Goal: Information Seeking & Learning: Learn about a topic

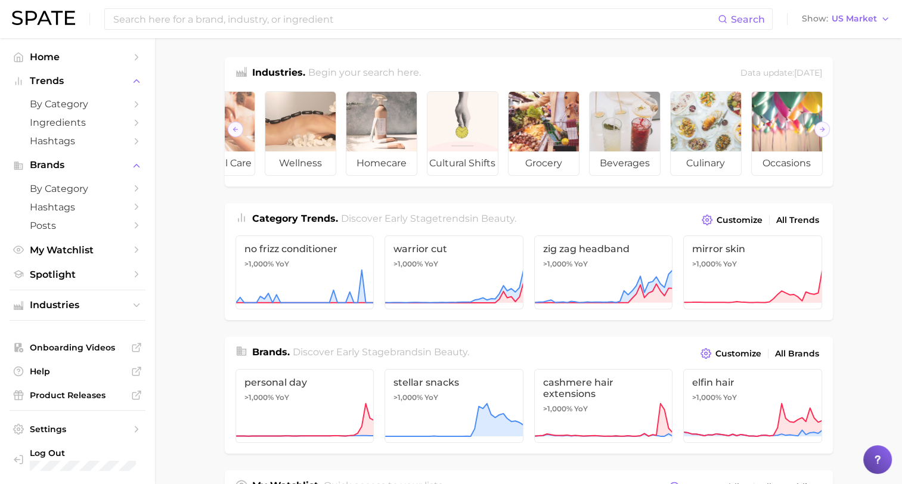
scroll to position [0, 134]
click at [315, 162] on span "wellness" at bounding box center [300, 163] width 70 height 24
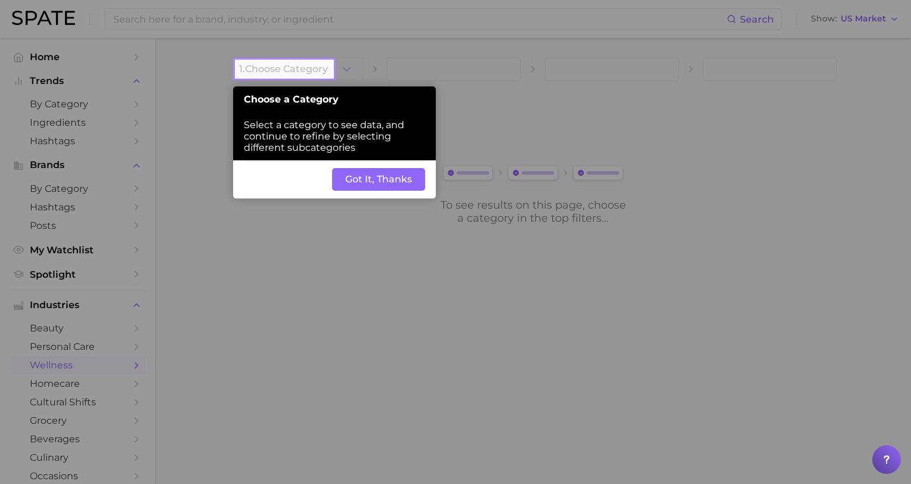
click at [393, 182] on button "Got It, Thanks" at bounding box center [378, 179] width 93 height 23
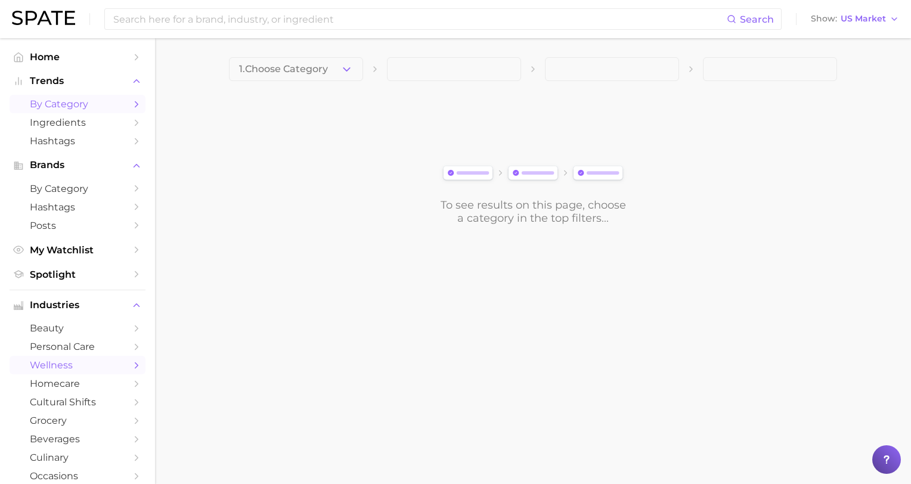
click at [75, 110] on span "by Category" at bounding box center [77, 103] width 95 height 11
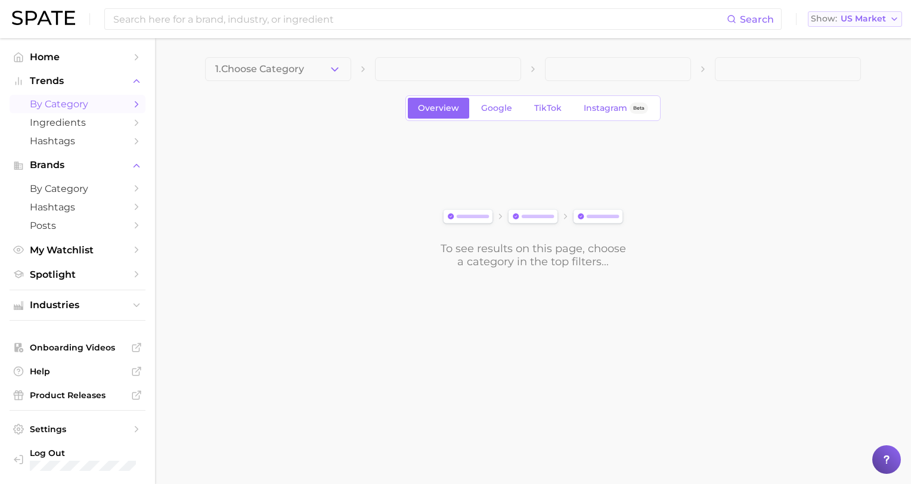
click at [891, 20] on icon "button" at bounding box center [894, 19] width 10 height 10
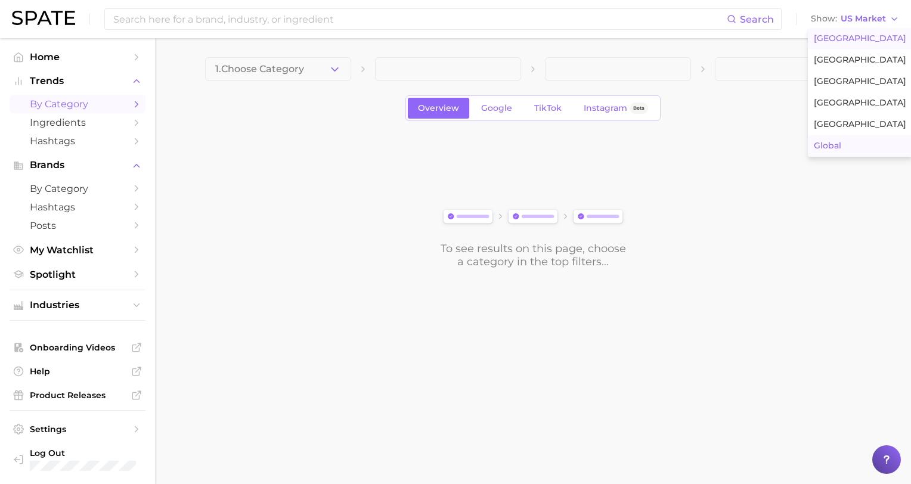
click at [836, 144] on span "Global" at bounding box center [827, 146] width 27 height 10
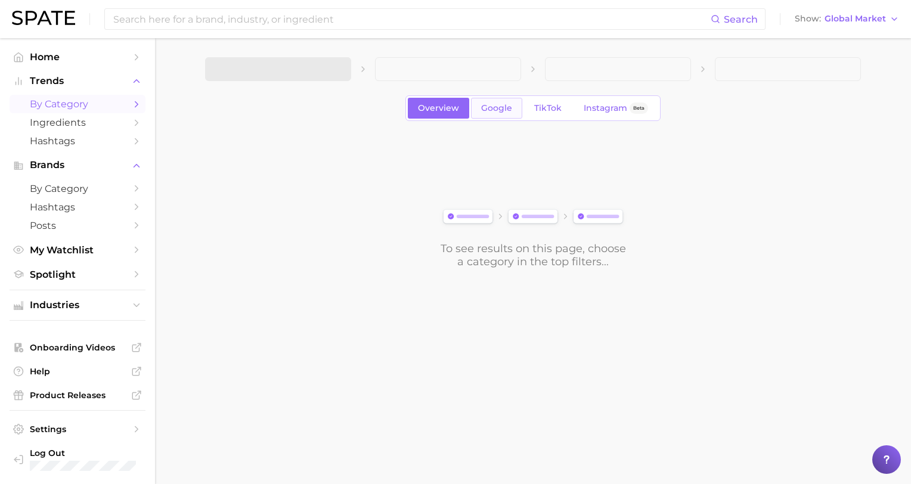
click at [491, 110] on span "Google" at bounding box center [496, 108] width 31 height 10
click at [314, 190] on div "To see results on this page, choose a category in the top filters..." at bounding box center [533, 201] width 656 height 133
click at [70, 306] on span "Industries" at bounding box center [77, 305] width 95 height 11
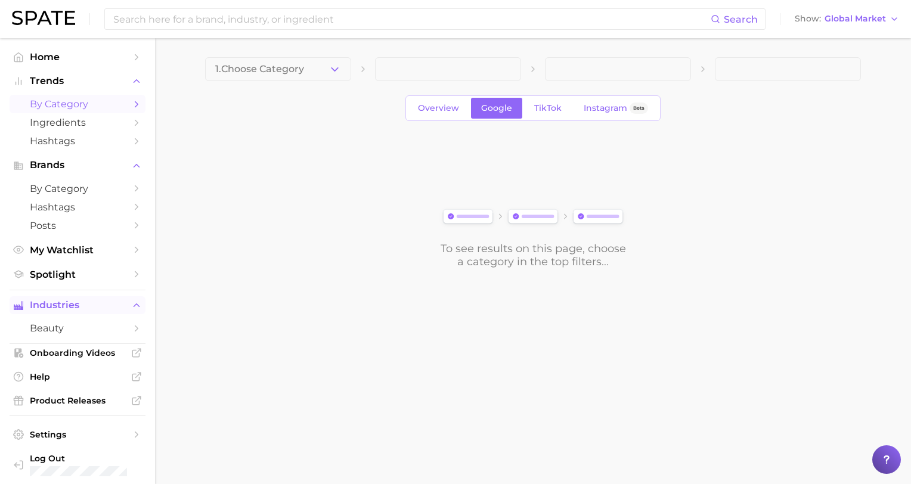
click at [70, 306] on span "Industries" at bounding box center [77, 305] width 95 height 11
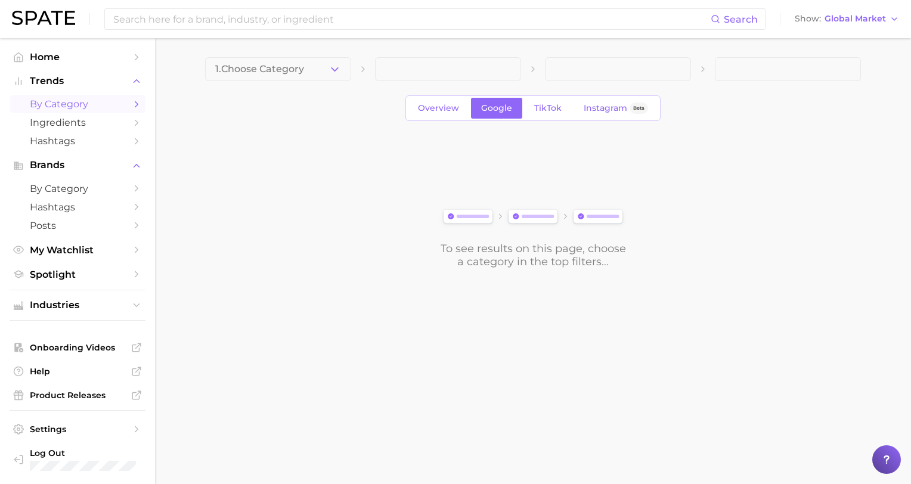
click at [67, 107] on span "by Category" at bounding box center [77, 103] width 95 height 11
click at [311, 312] on main "1. Choose Category Overview Google TikTok Instagram Beta To see results on this…" at bounding box center [533, 183] width 756 height 290
click at [76, 186] on span "by Category" at bounding box center [77, 188] width 95 height 11
click at [79, 107] on span "by Category" at bounding box center [77, 103] width 95 height 11
click at [79, 126] on span "Ingredients" at bounding box center [77, 122] width 95 height 11
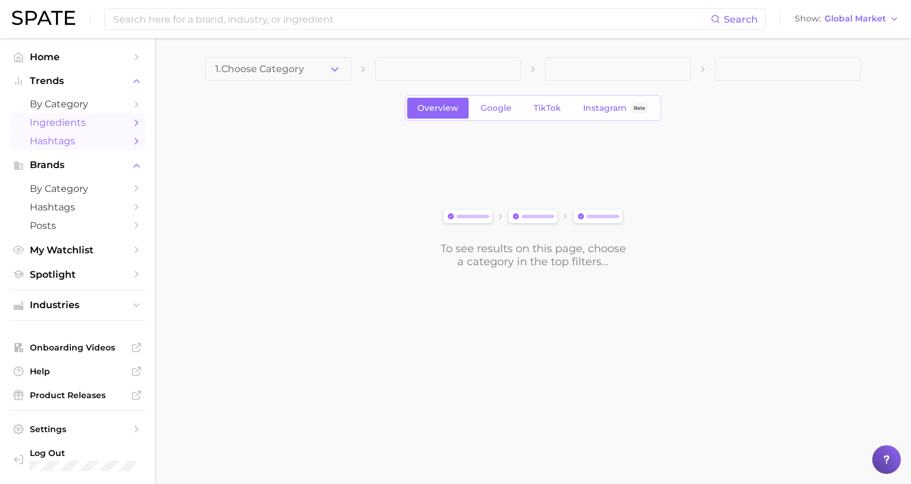
click at [73, 143] on span "Hashtags" at bounding box center [77, 140] width 95 height 11
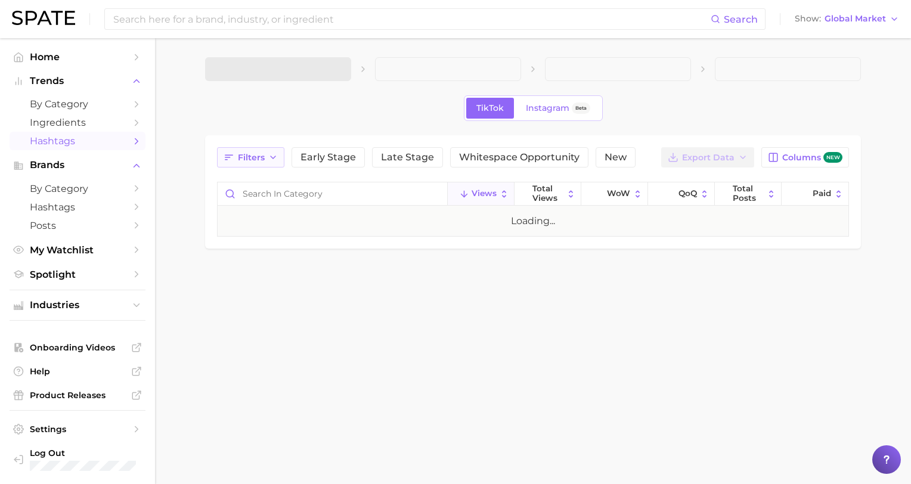
click at [271, 157] on icon "button" at bounding box center [273, 158] width 10 height 10
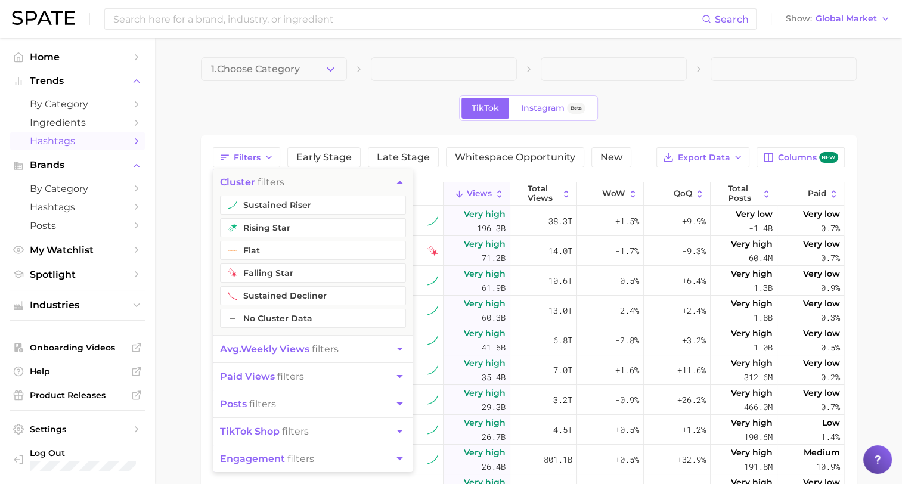
click at [327, 128] on div "1. Choose Category TikTok Instagram Beta Filters cluster filters sustained rise…" at bounding box center [529, 367] width 656 height 621
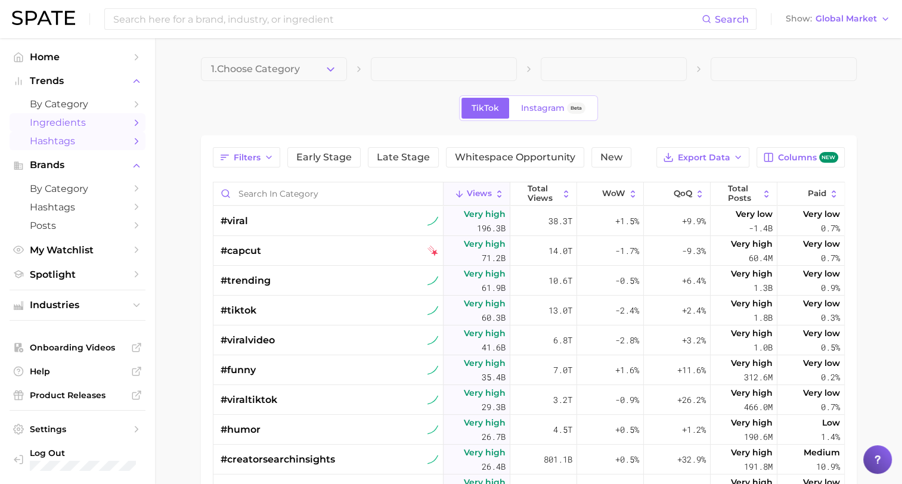
click at [59, 126] on span "Ingredients" at bounding box center [77, 122] width 95 height 11
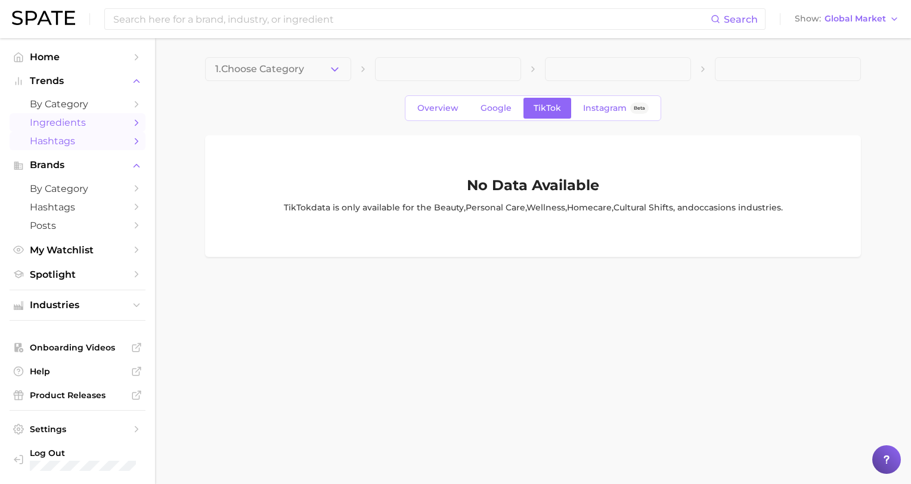
click at [60, 143] on span "Hashtags" at bounding box center [77, 140] width 95 height 11
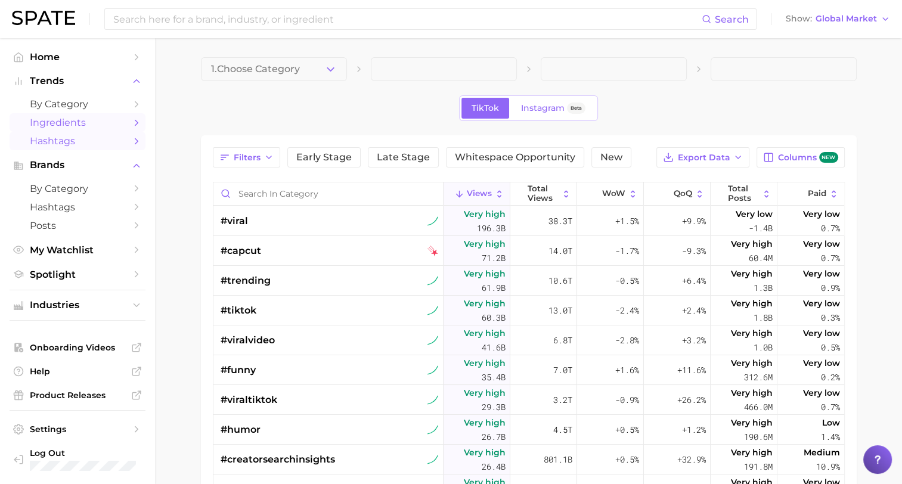
click at [63, 122] on span "Ingredients" at bounding box center [77, 122] width 95 height 11
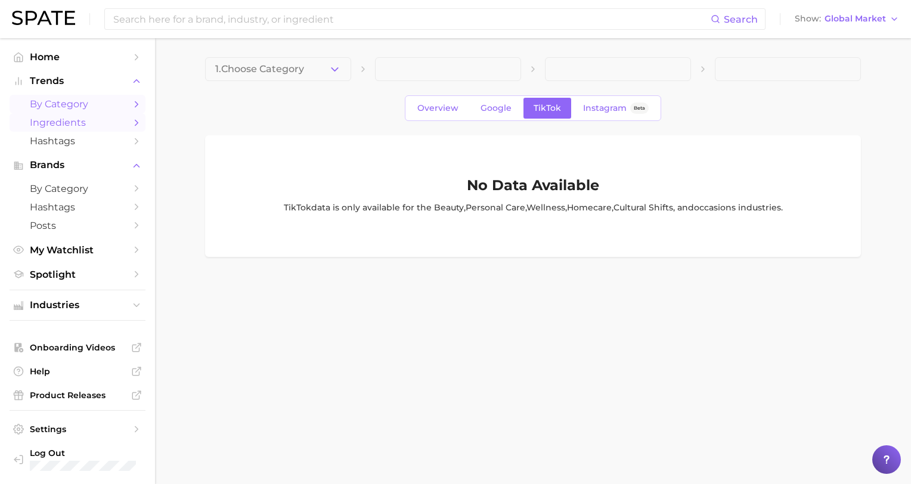
click at [66, 100] on span "by Category" at bounding box center [77, 103] width 95 height 11
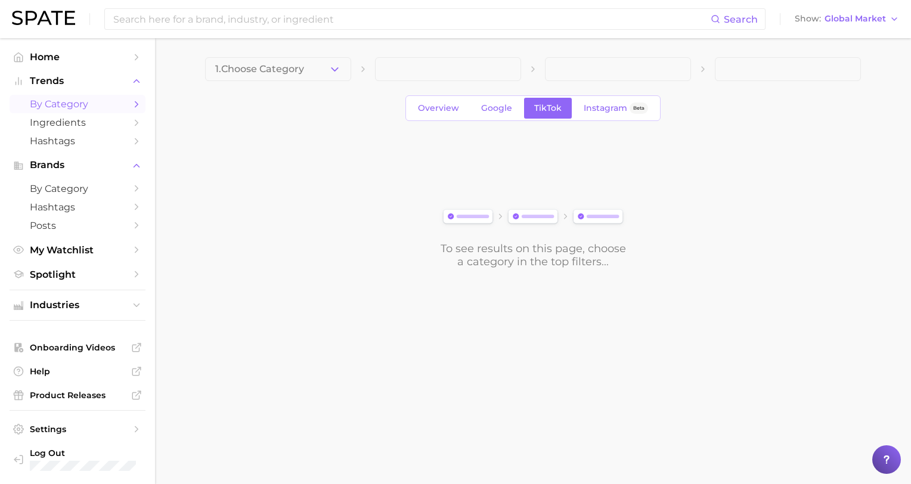
click at [57, 17] on img at bounding box center [43, 18] width 63 height 14
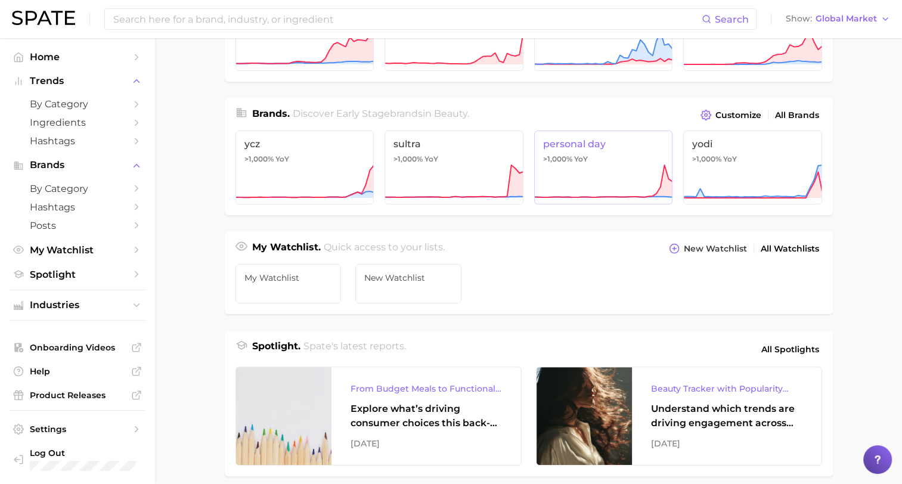
scroll to position [298, 0]
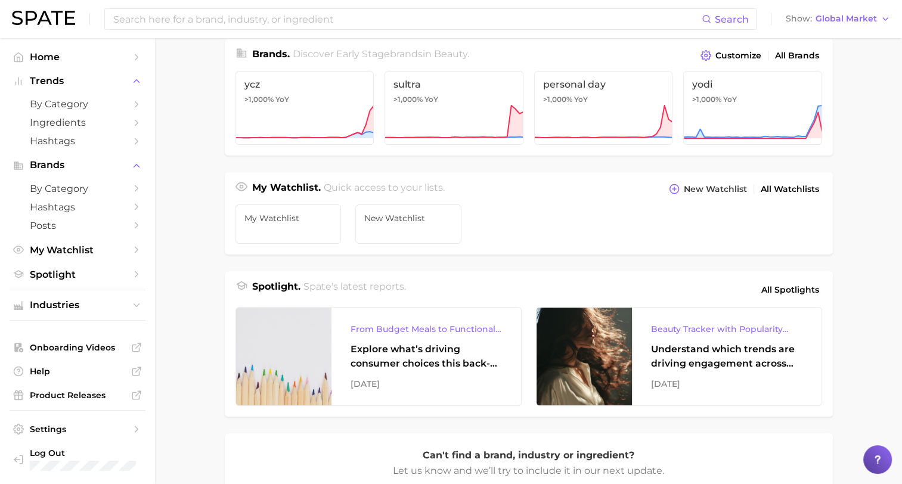
click at [203, 431] on main "Industries. Begin your search here. Data update: [DATE] beauty Category Trends …" at bounding box center [528, 205] width 747 height 931
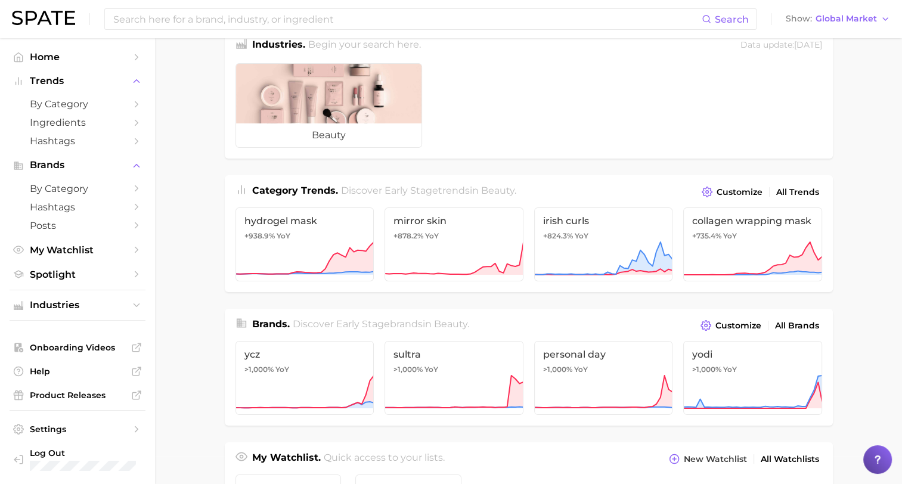
scroll to position [0, 0]
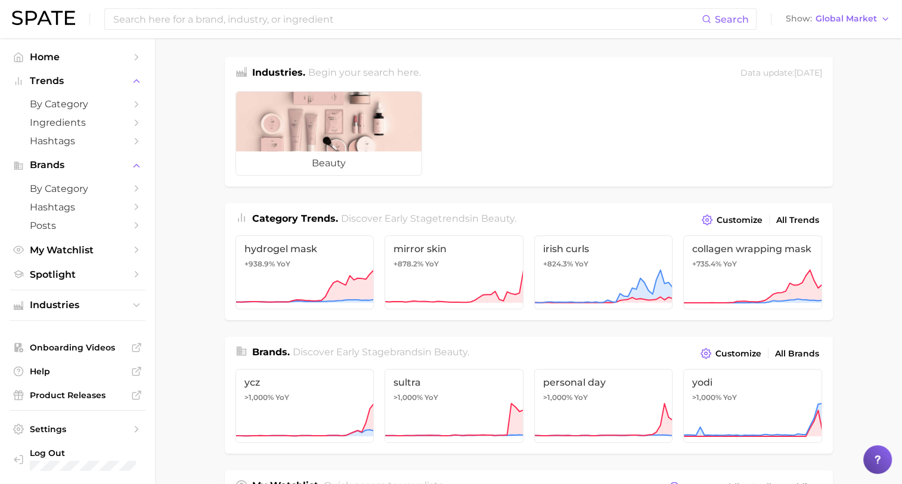
click at [42, 22] on img at bounding box center [43, 18] width 63 height 14
